Goal: Transaction & Acquisition: Purchase product/service

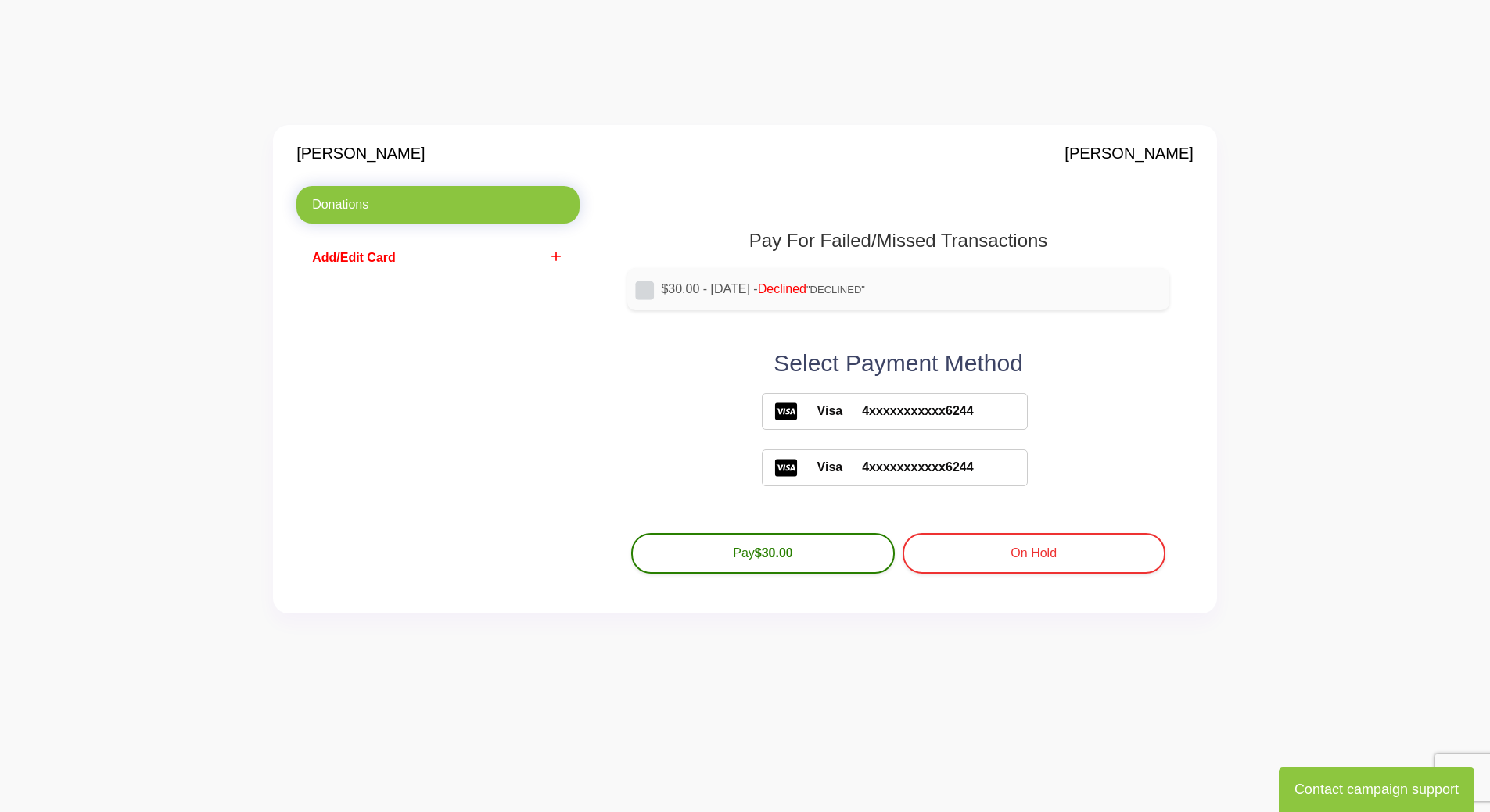
click at [377, 256] on span "Add/Edit Card" at bounding box center [354, 257] width 84 height 14
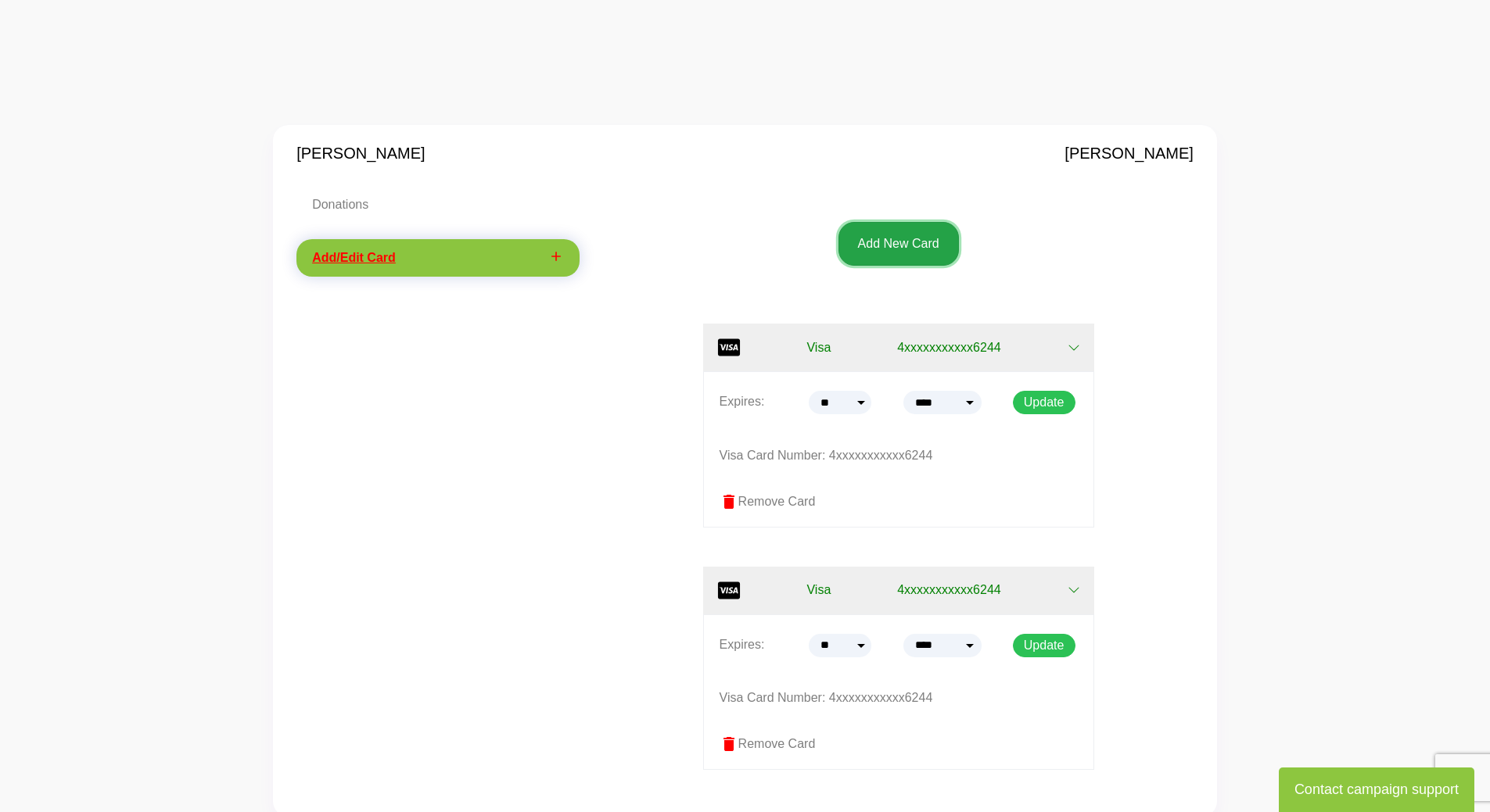
click at [871, 260] on button "Add New Card" at bounding box center [899, 244] width 120 height 44
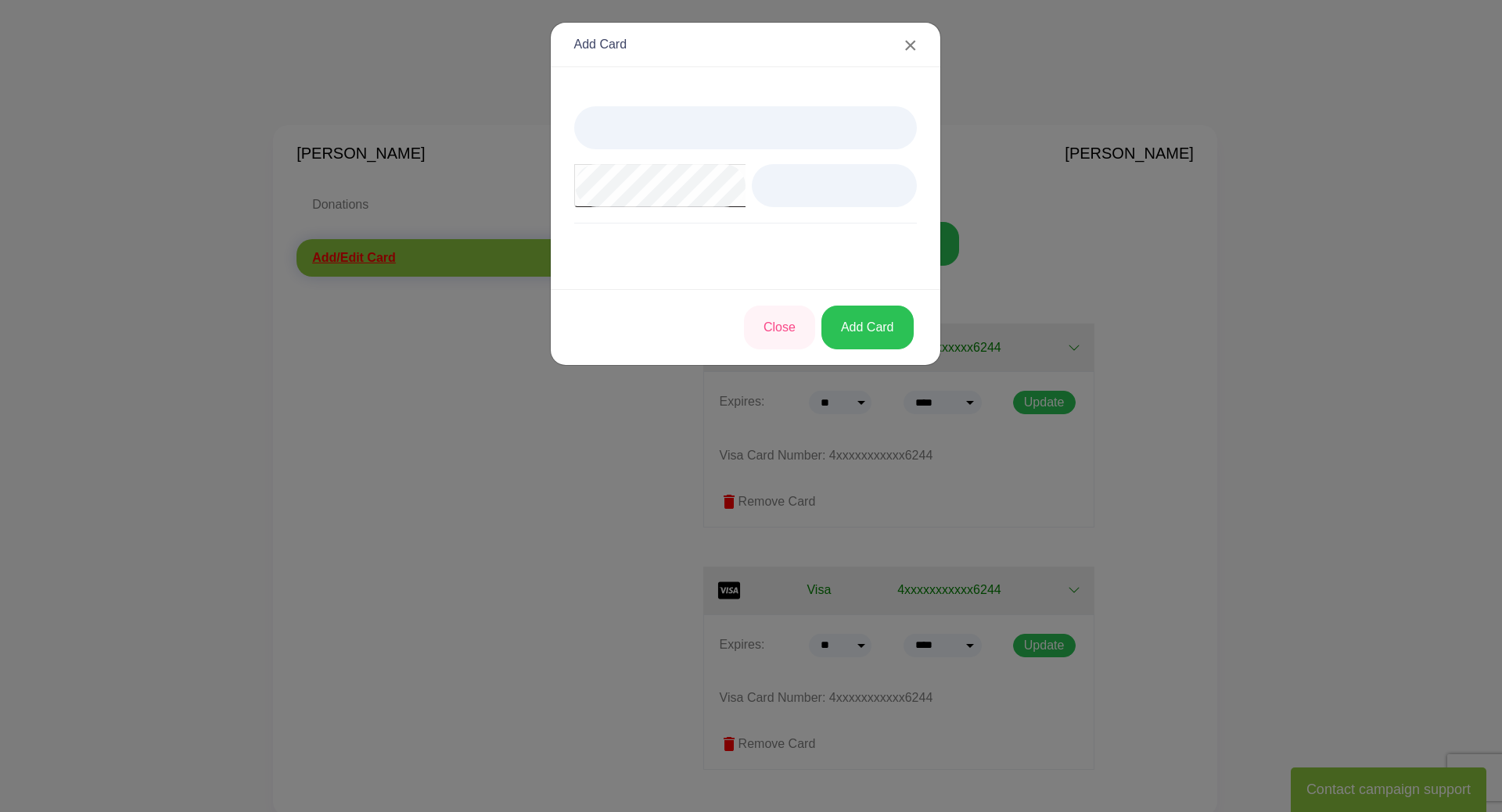
click at [935, 165] on div at bounding box center [745, 178] width 389 height 222
click at [871, 324] on button "Add Card" at bounding box center [867, 327] width 92 height 44
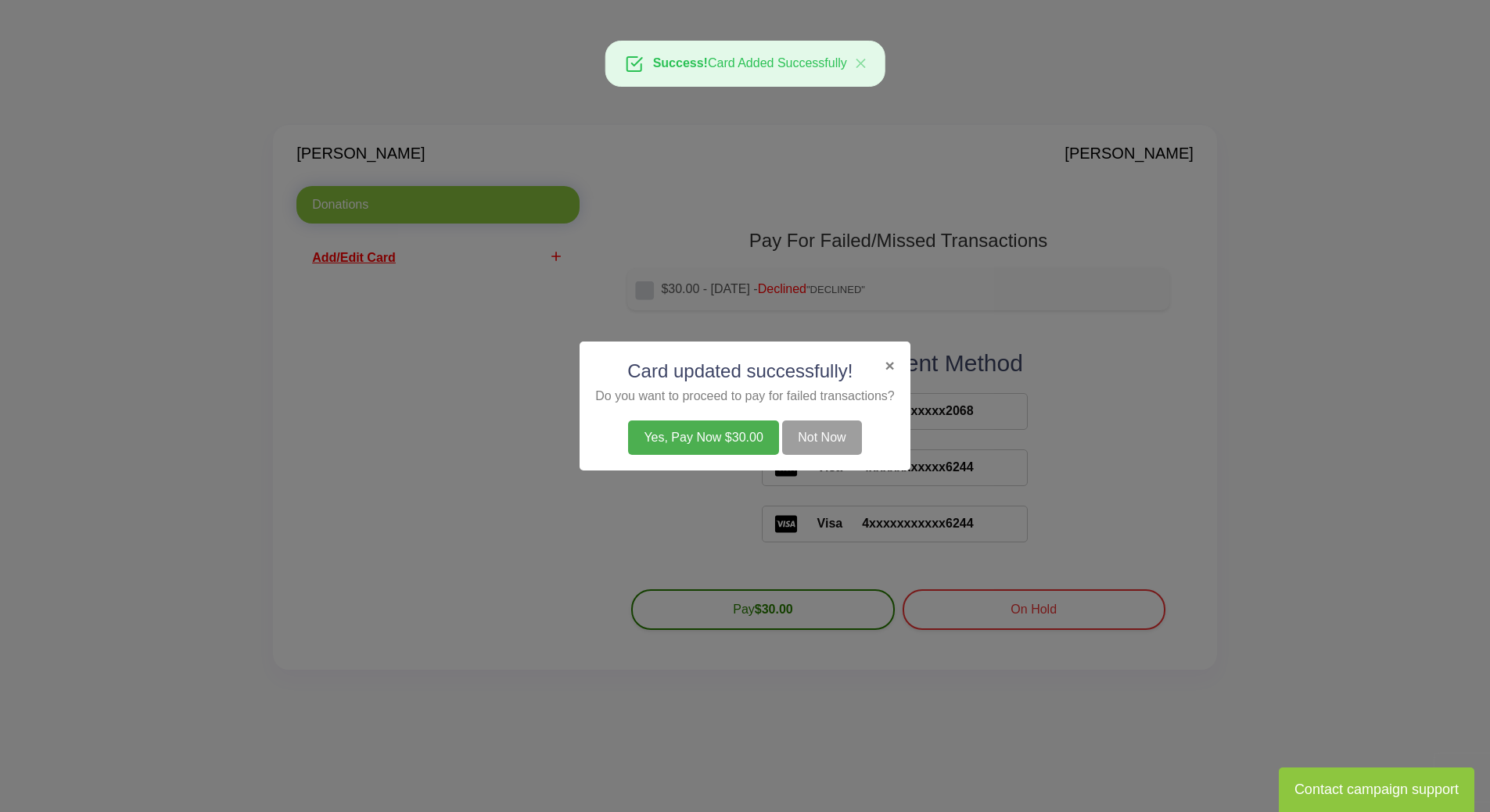
click at [767, 434] on button "Yes, Pay Now $30.00" at bounding box center [703, 438] width 150 height 35
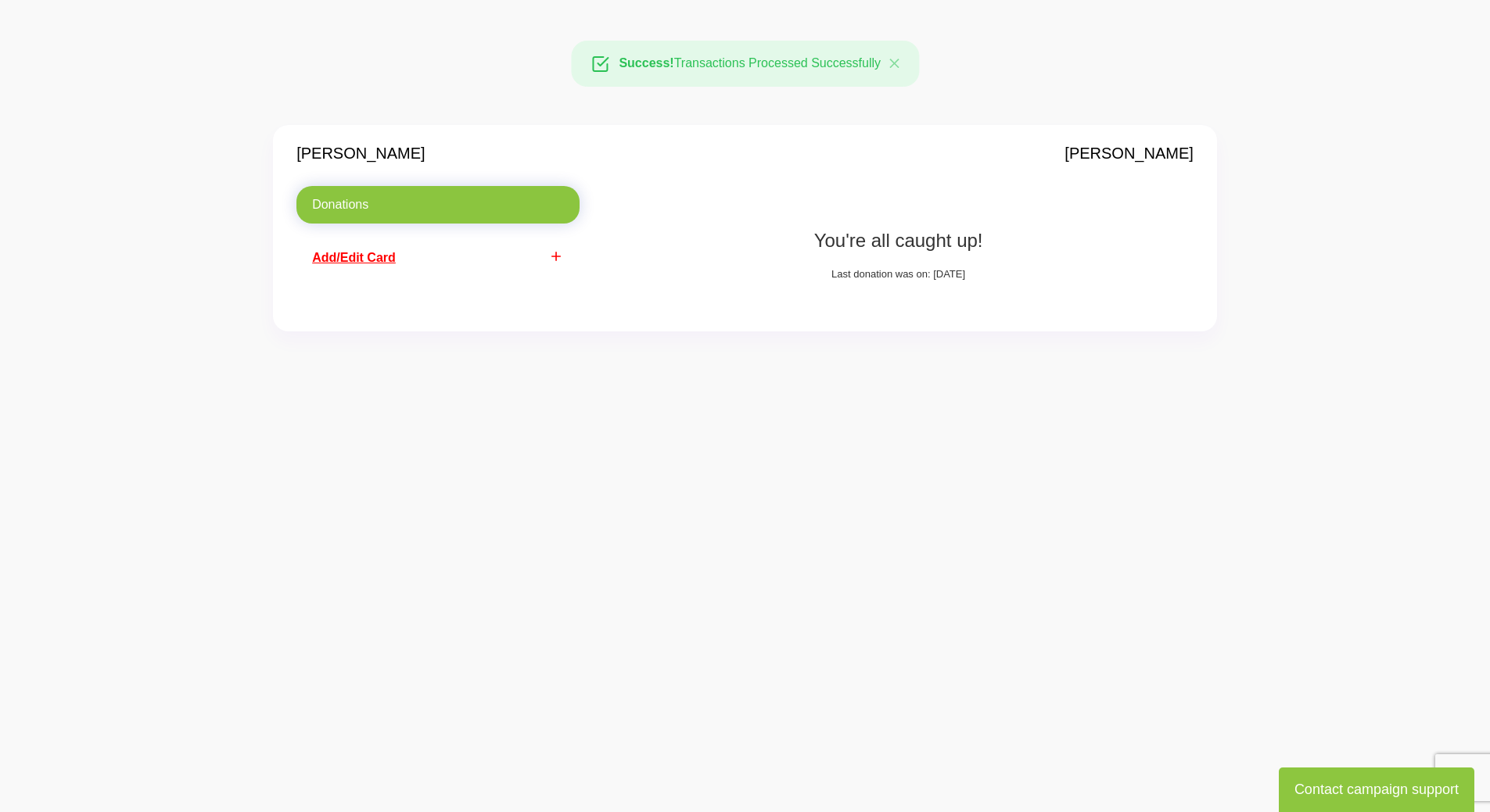
click at [362, 260] on span "Add/Edit Card" at bounding box center [354, 257] width 84 height 14
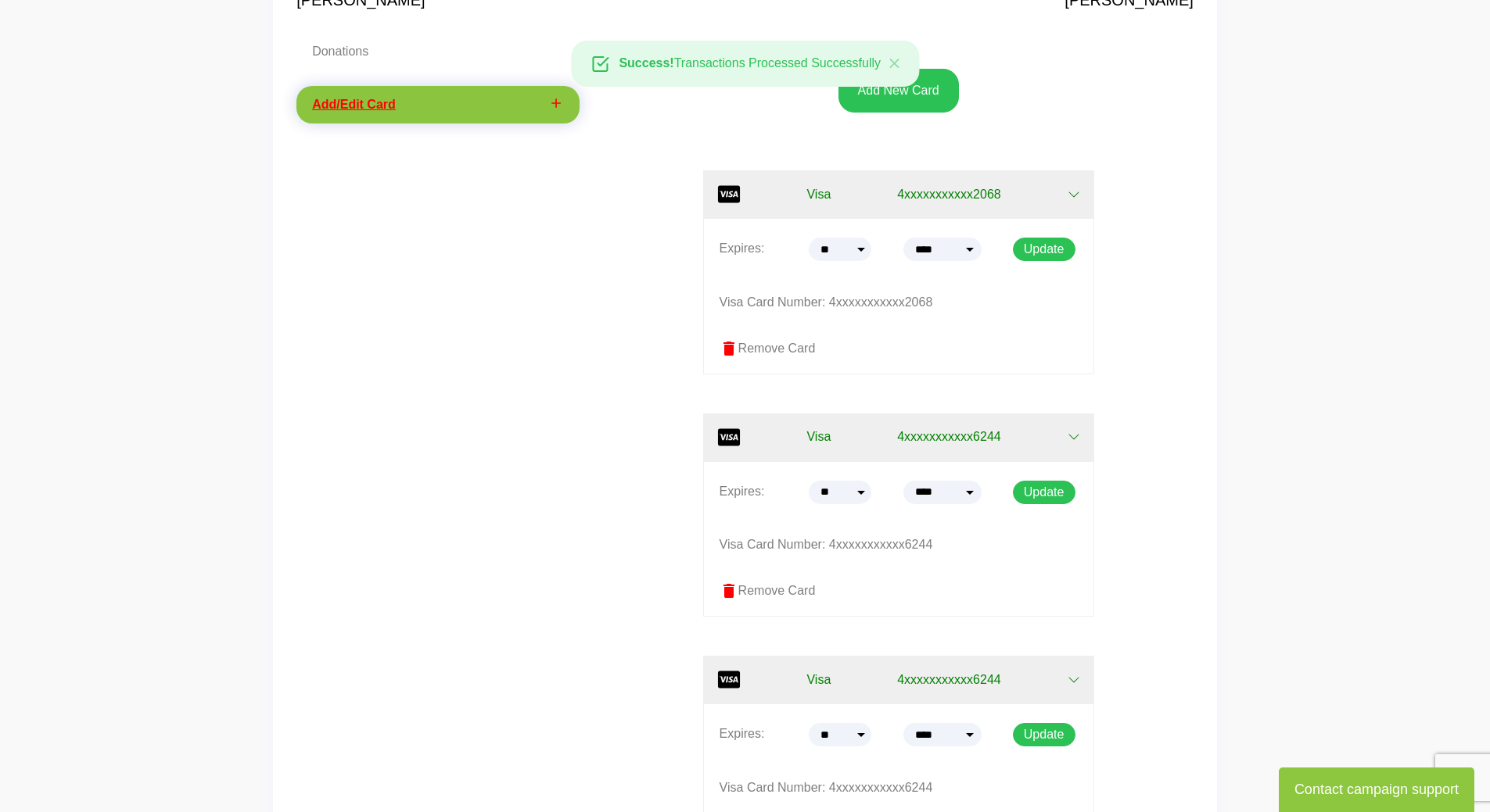
scroll to position [156, 0]
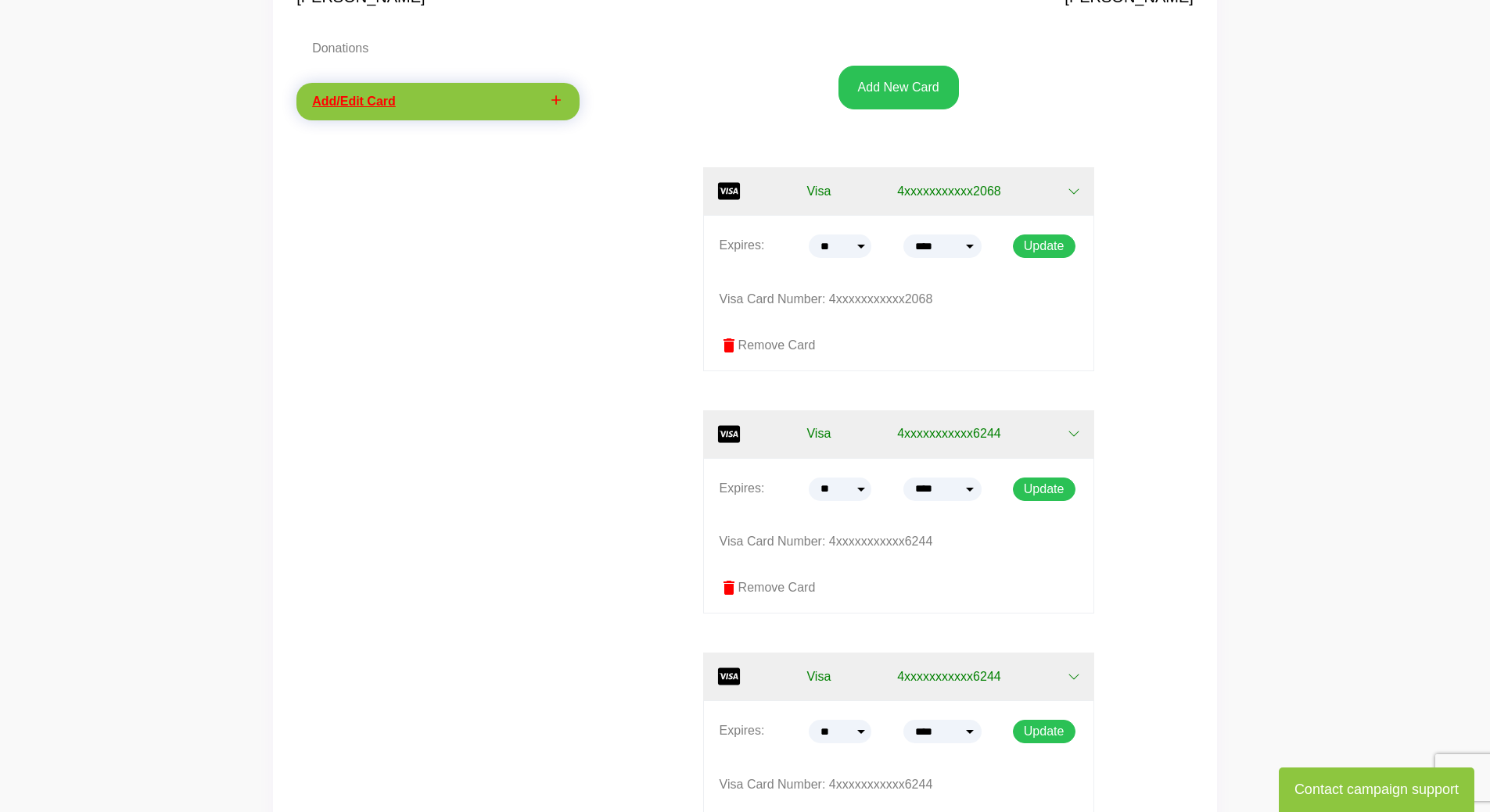
click at [762, 586] on label "delete Remove Card" at bounding box center [899, 587] width 358 height 19
click at [798, 586] on label "delete Remove Card" at bounding box center [899, 587] width 358 height 19
click at [842, 58] on icon "Close" at bounding box center [835, 64] width 16 height 18
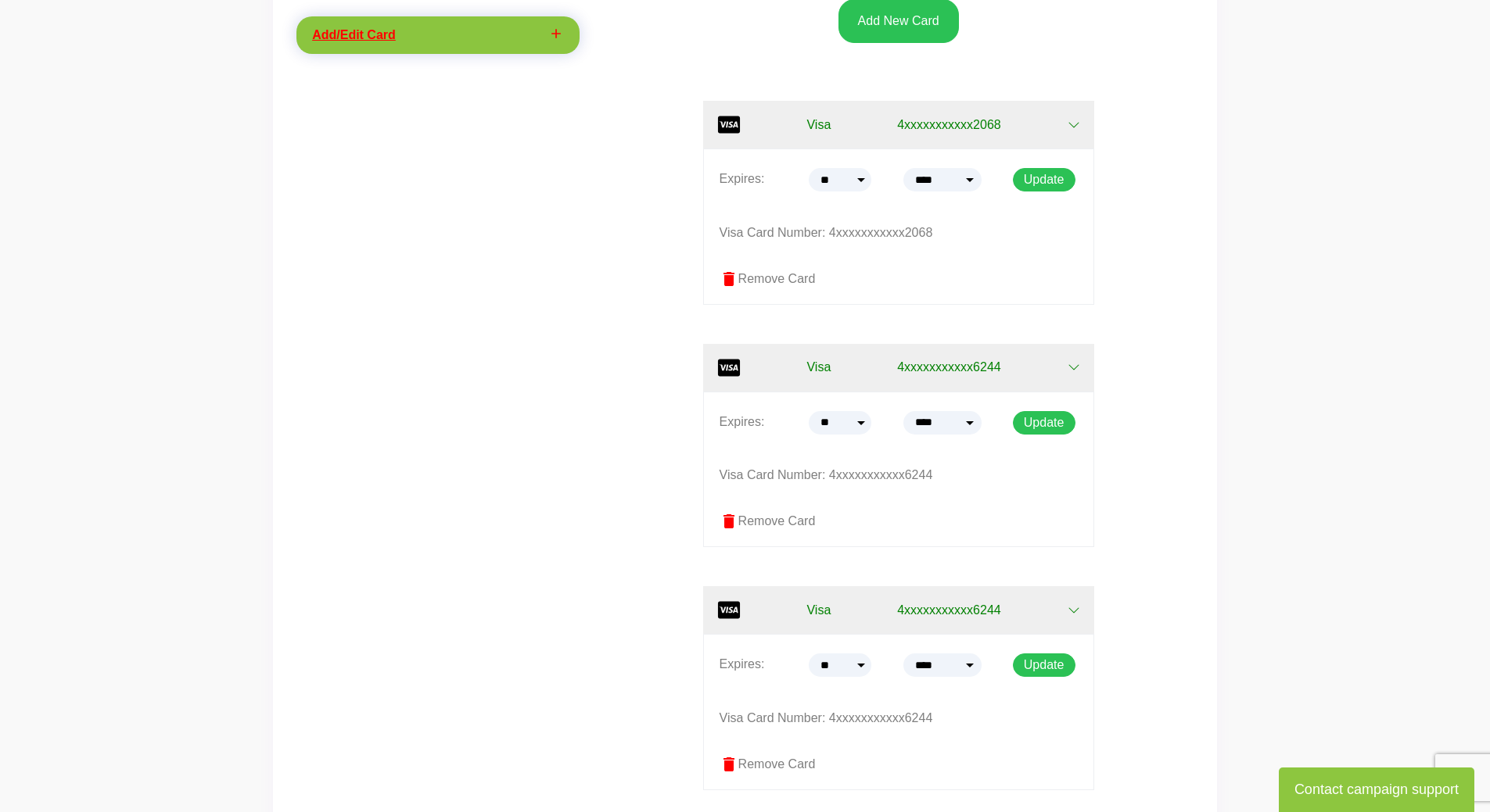
scroll to position [349, 0]
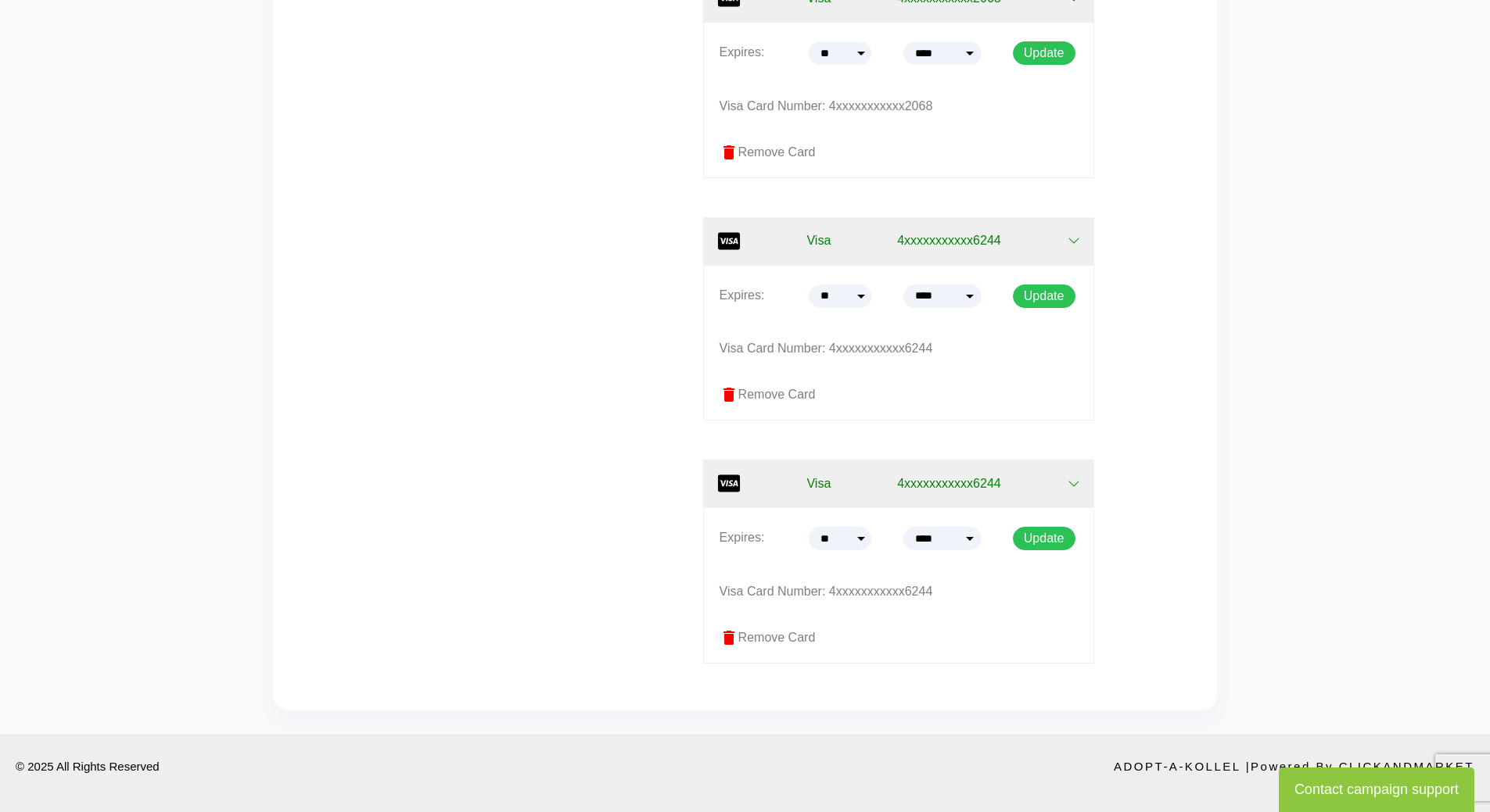
click at [790, 637] on label "delete Remove Card" at bounding box center [899, 637] width 358 height 19
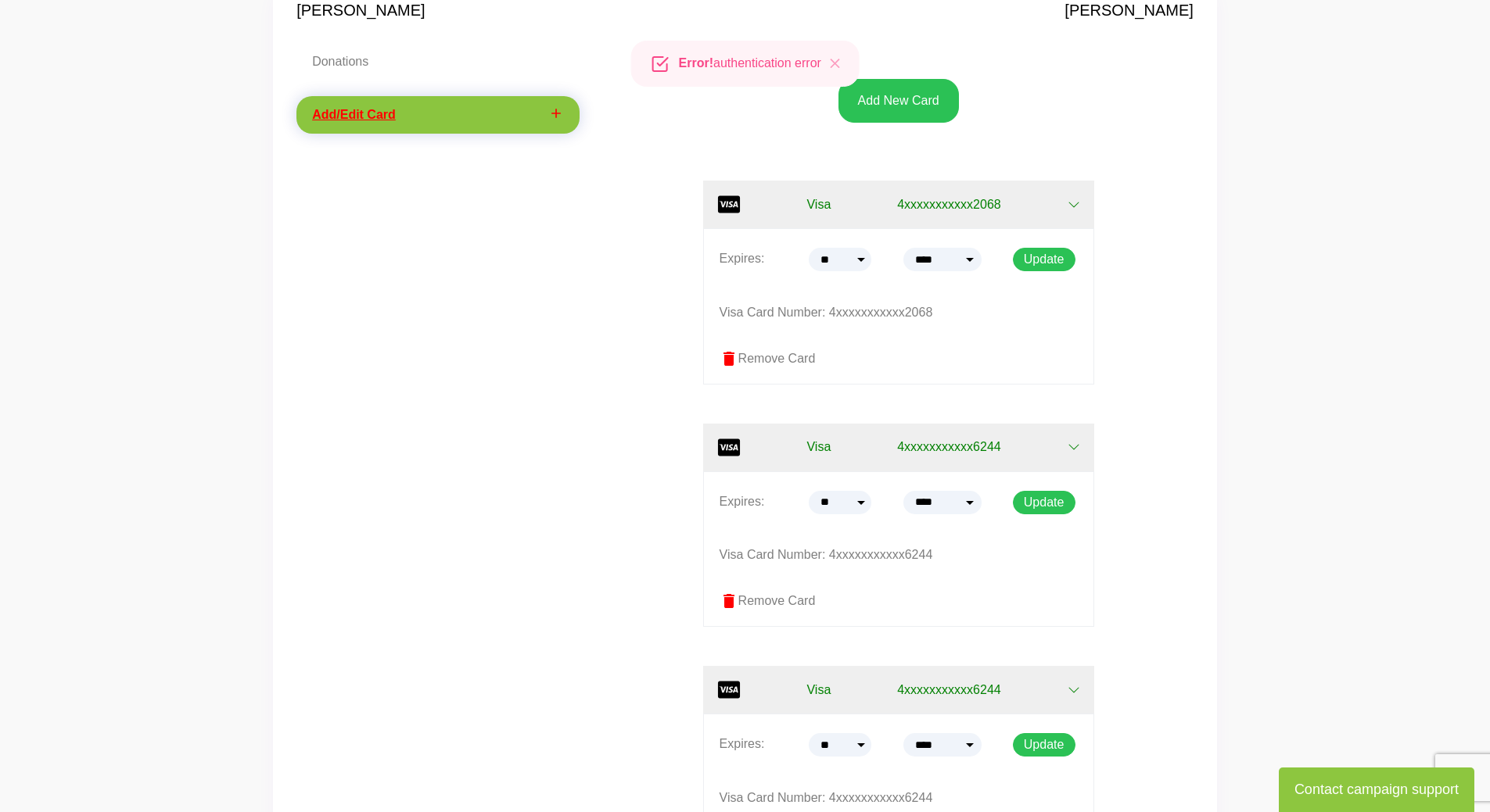
scroll to position [0, 0]
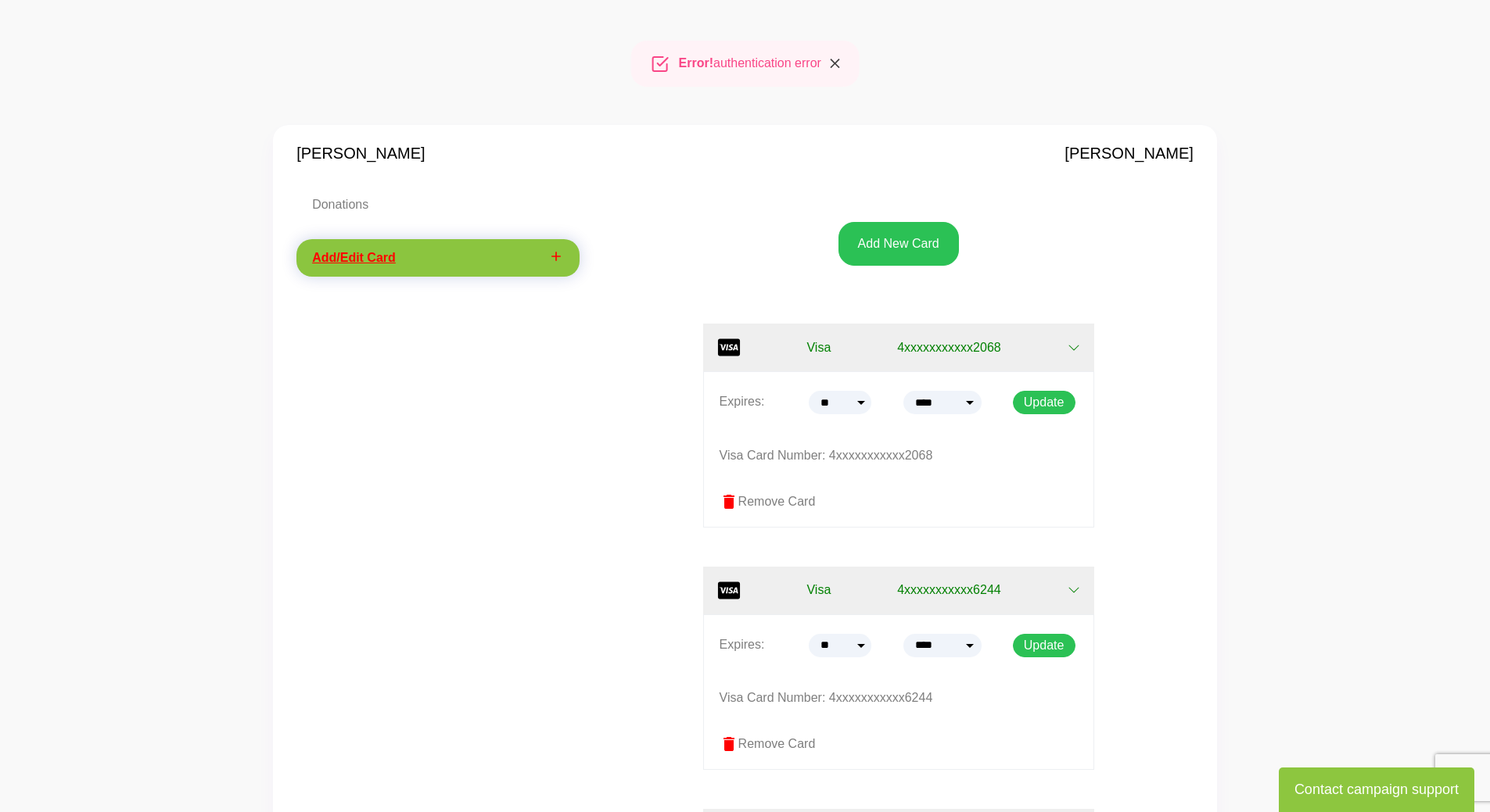
click at [835, 68] on icon "Close" at bounding box center [835, 64] width 16 height 18
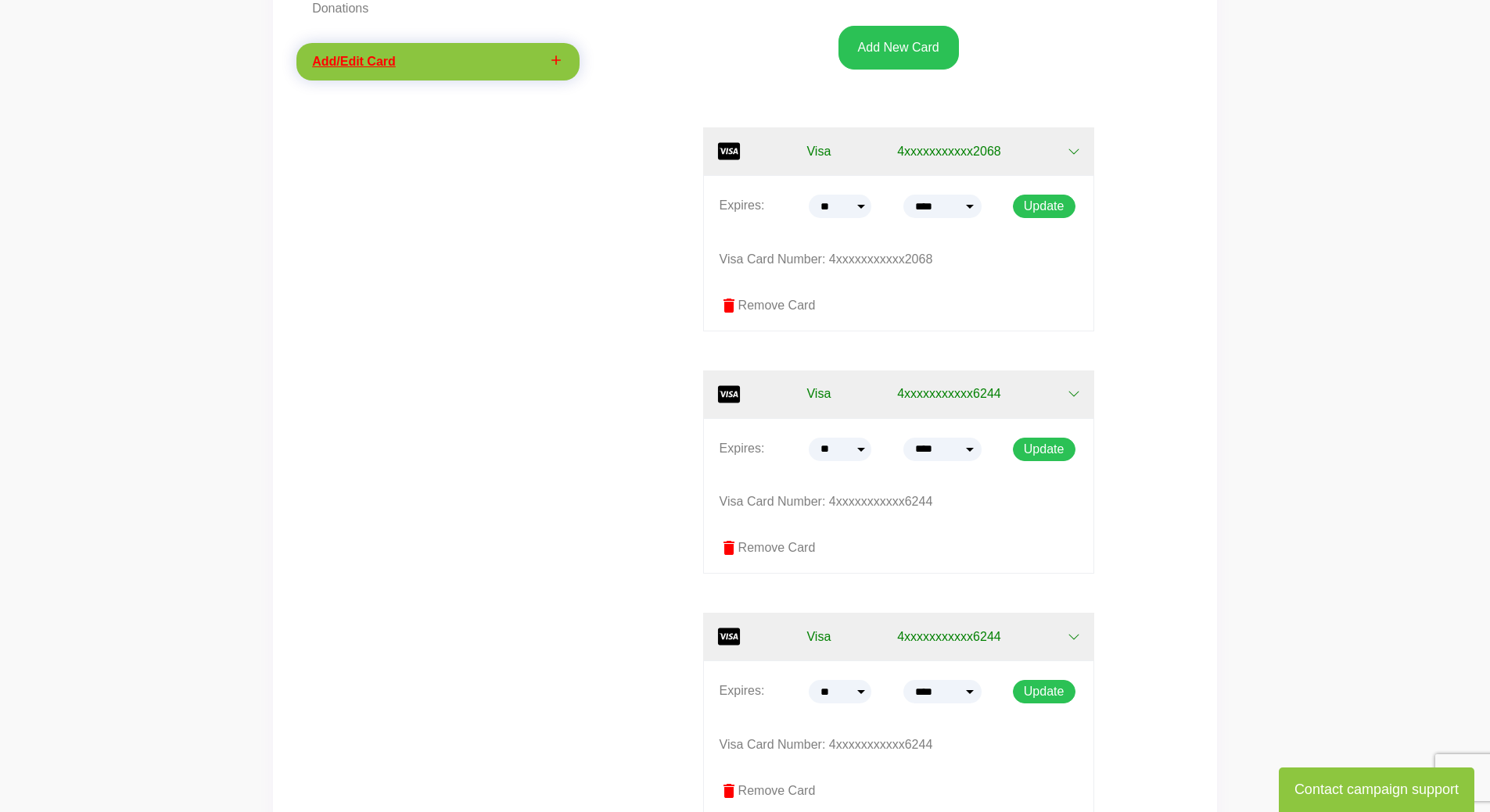
scroll to position [349, 0]
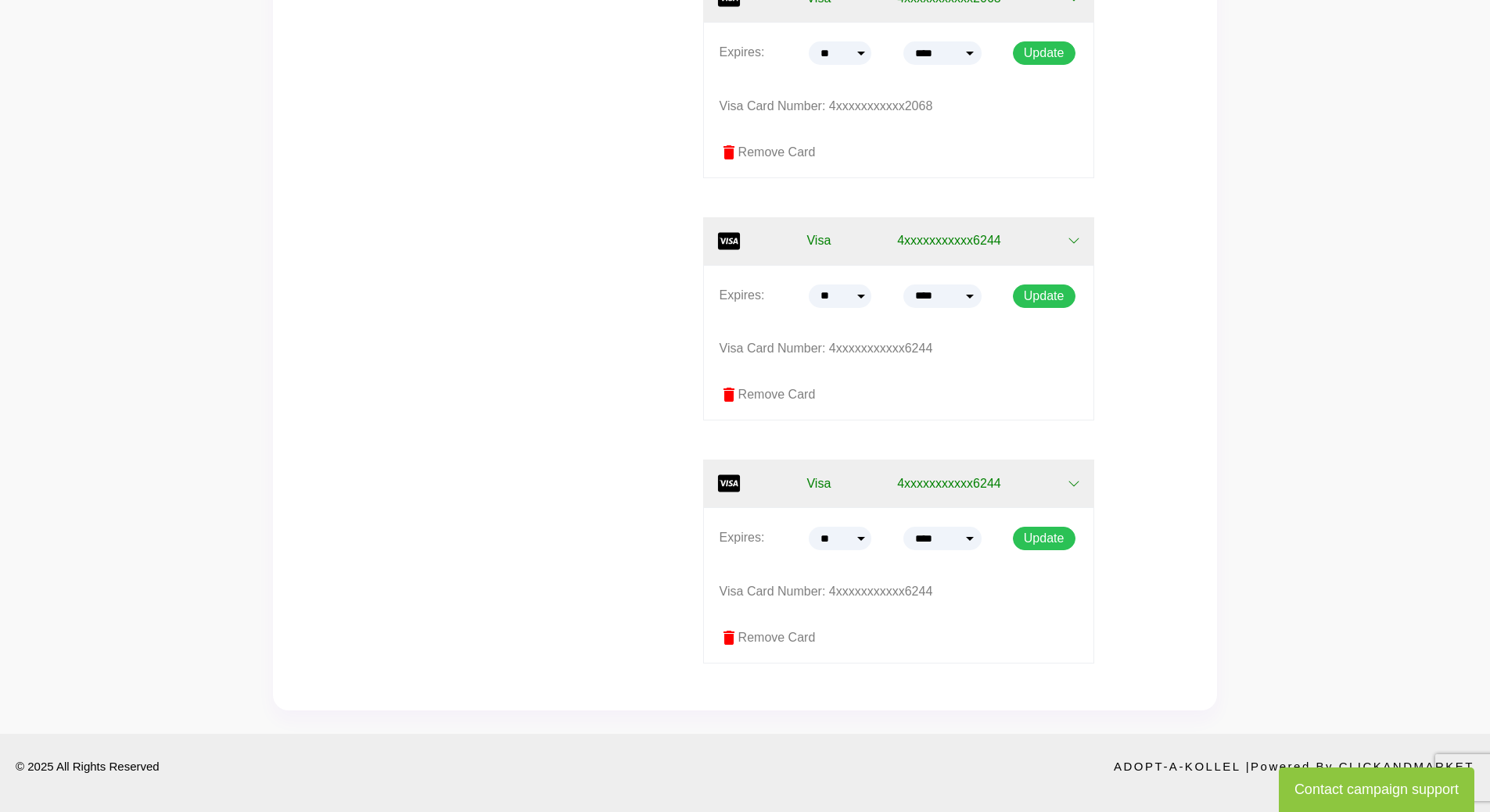
click at [794, 402] on label "delete Remove Card" at bounding box center [899, 395] width 358 height 19
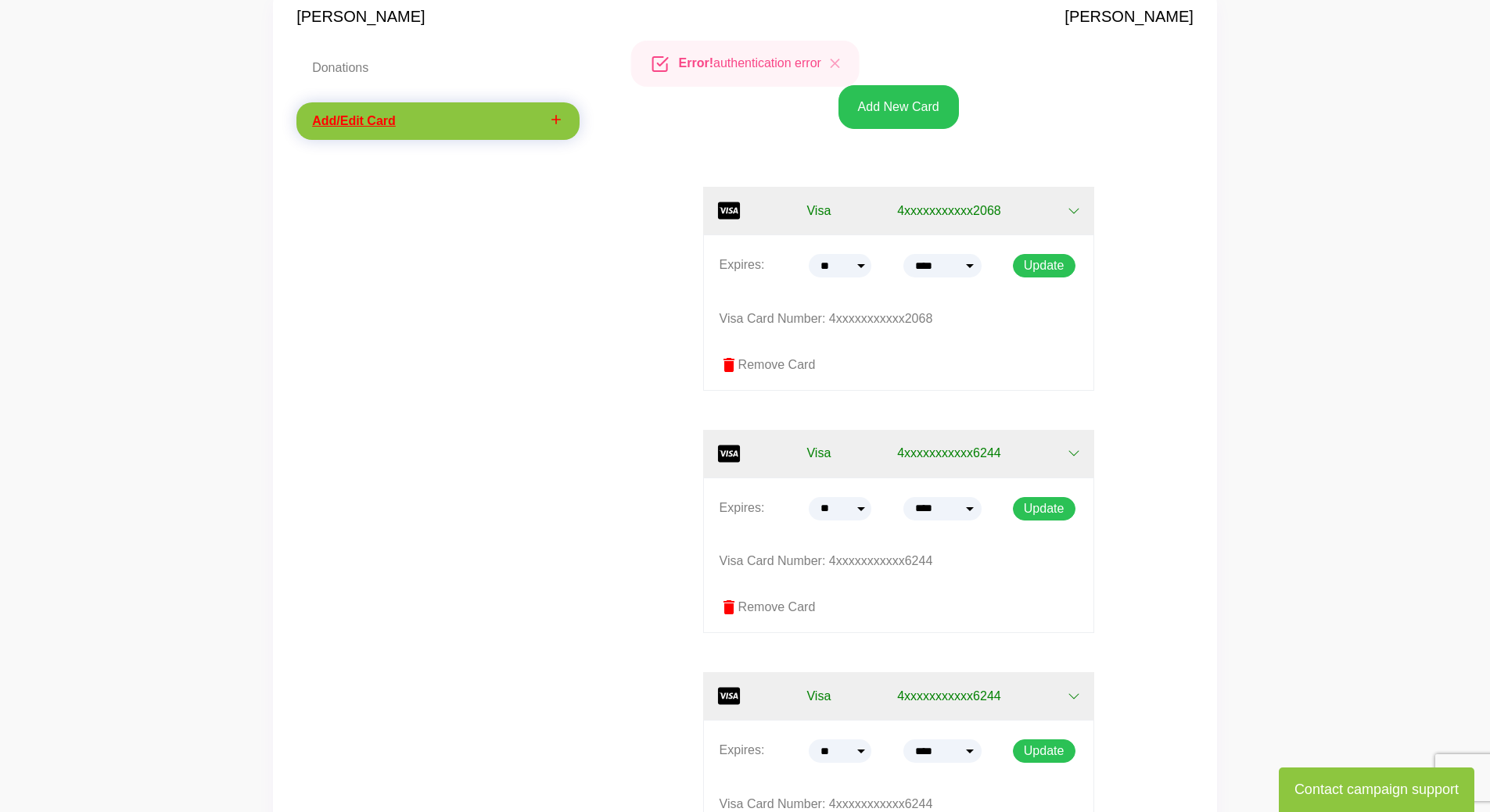
scroll to position [0, 0]
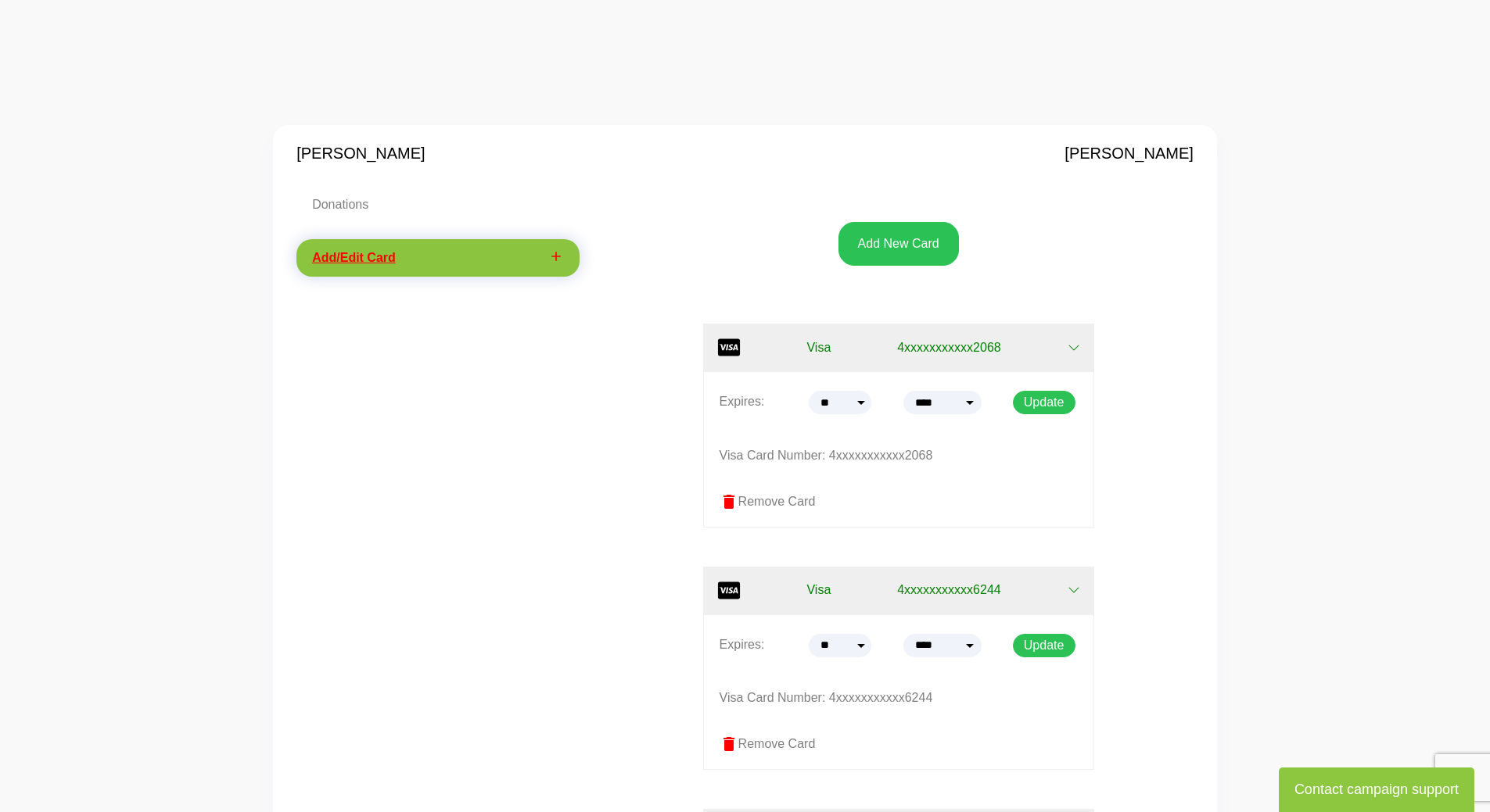
click at [1075, 592] on icon "button" at bounding box center [1073, 591] width 10 height 5
